Goal: Transaction & Acquisition: Obtain resource

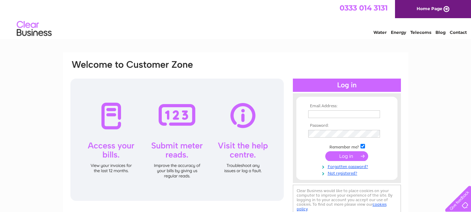
type input "[PERSON_NAME][EMAIL_ADDRESS][DOMAIN_NAME]"
click at [352, 88] on div at bounding box center [347, 84] width 108 height 13
click at [345, 155] on input "submit" at bounding box center [346, 156] width 43 height 10
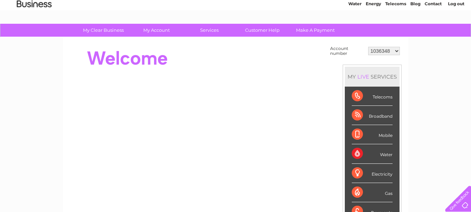
scroll to position [31, 0]
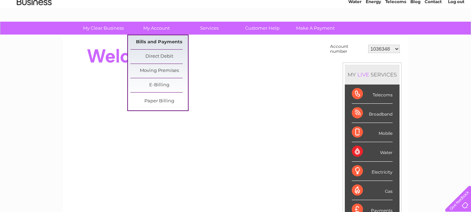
click at [162, 41] on link "Bills and Payments" at bounding box center [159, 42] width 58 height 14
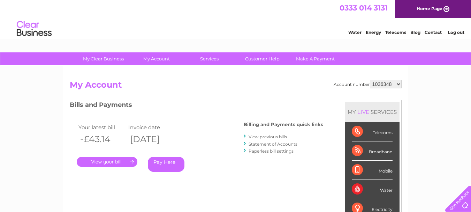
click at [398, 85] on select "1036348 30305223" at bounding box center [386, 84] width 32 height 8
select select "30305223"
click at [370, 80] on select "1036348 30305223" at bounding box center [386, 84] width 32 height 8
click at [114, 161] on link "." at bounding box center [107, 162] width 61 height 10
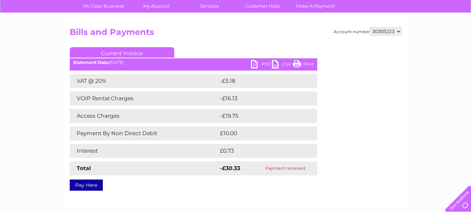
scroll to position [55, 0]
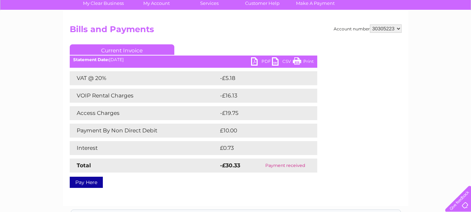
click at [256, 61] on link "PDF" at bounding box center [261, 62] width 21 height 10
click at [398, 30] on select "1036348 30305223" at bounding box center [386, 28] width 32 height 8
select select "1036348"
click at [370, 24] on select "1036348 30305223" at bounding box center [386, 28] width 32 height 8
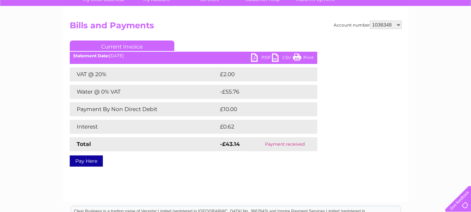
scroll to position [38, 0]
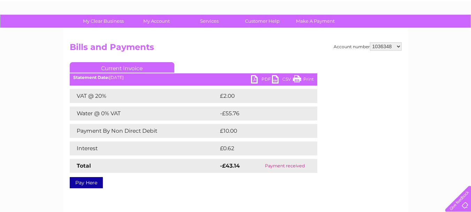
click at [256, 81] on link "PDF" at bounding box center [261, 80] width 21 height 10
